Goal: Task Accomplishment & Management: Use online tool/utility

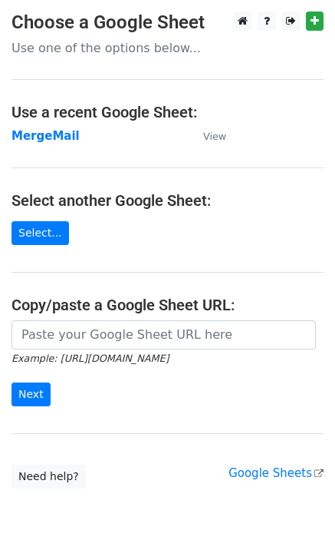
click at [42, 143] on strong "MergeMail" at bounding box center [46, 136] width 68 height 14
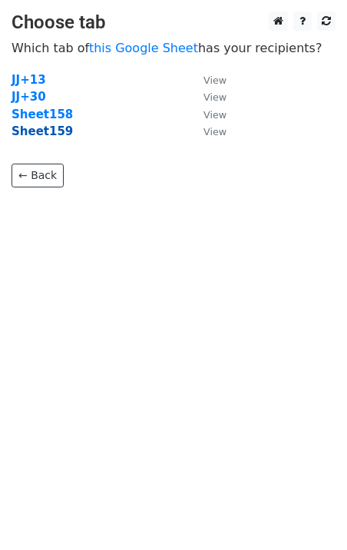
click at [50, 134] on strong "Sheet159" at bounding box center [42, 131] width 61 height 14
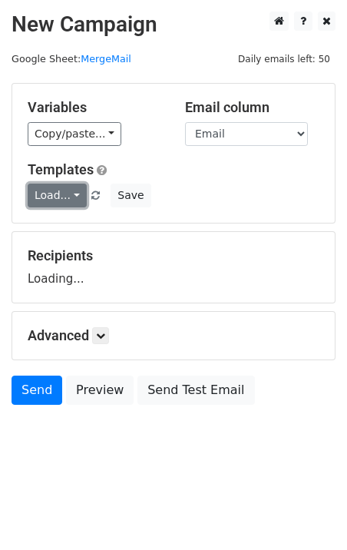
click at [57, 203] on link "Load..." at bounding box center [57, 195] width 59 height 24
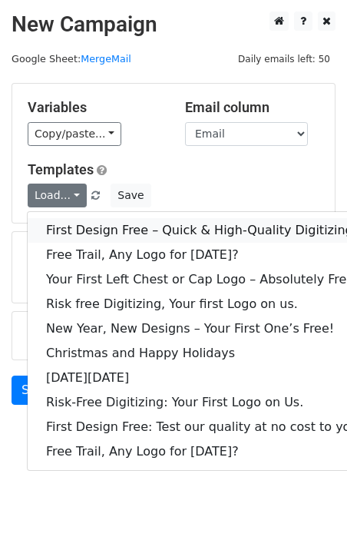
click at [98, 240] on link "First Design Free – Quick & High-Quality Digitizing!" at bounding box center [204, 230] width 353 height 25
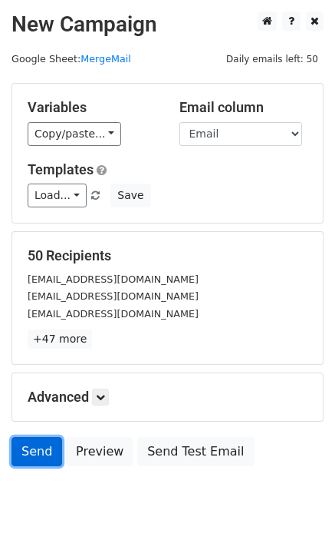
click at [45, 454] on link "Send" at bounding box center [37, 451] width 51 height 29
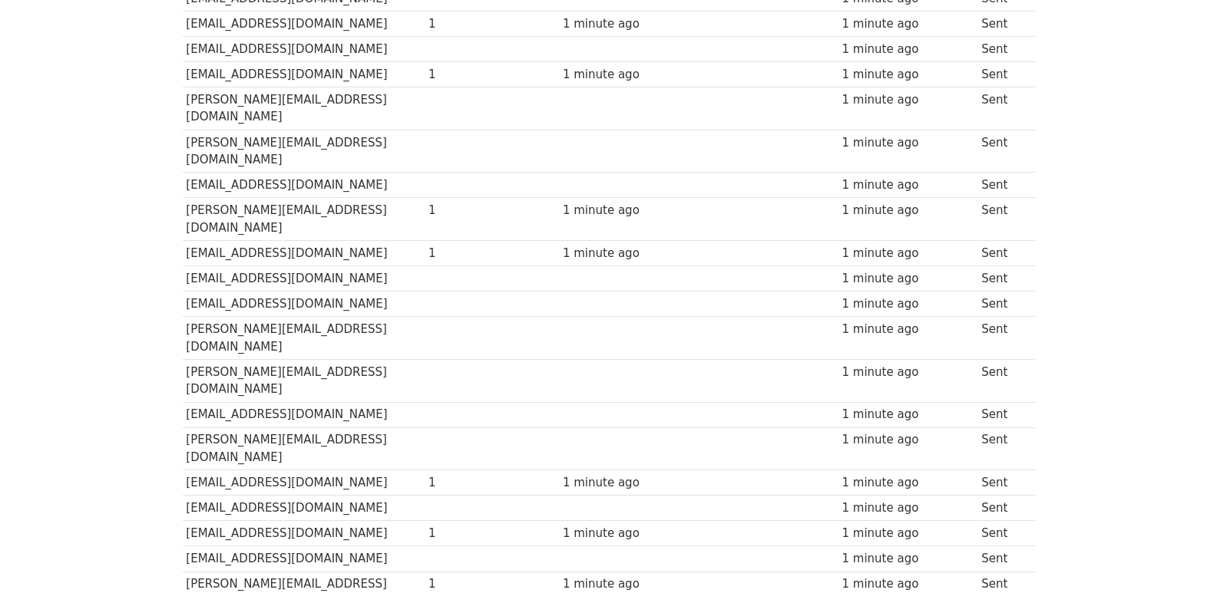
scroll to position [1069, 0]
